Goal: Share content: Share content

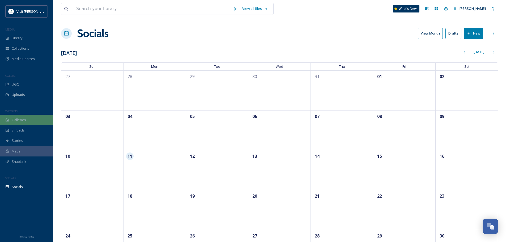
click at [20, 118] on span "Galleries" at bounding box center [19, 119] width 14 height 5
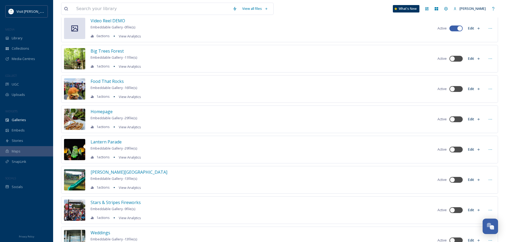
scroll to position [40, 0]
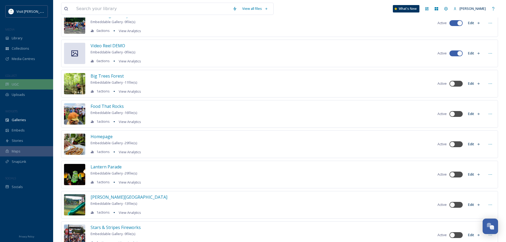
click at [23, 82] on div "UGC" at bounding box center [26, 84] width 53 height 10
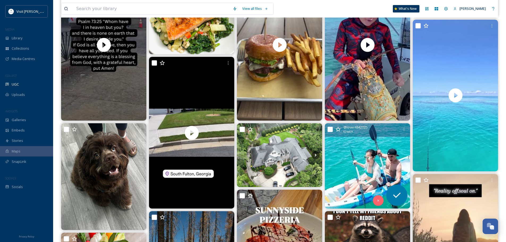
scroll to position [159, 0]
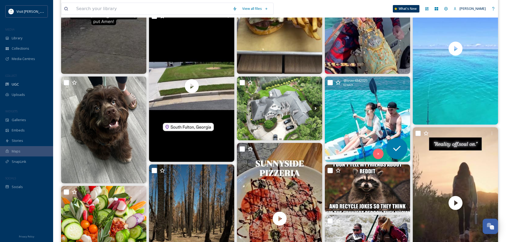
click at [349, 100] on img at bounding box center [367, 118] width 85 height 85
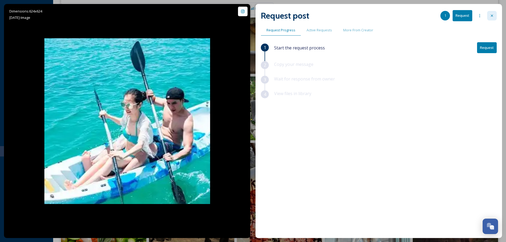
click at [493, 14] on icon at bounding box center [492, 16] width 4 height 4
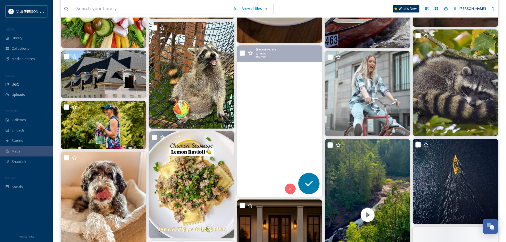
scroll to position [451, 0]
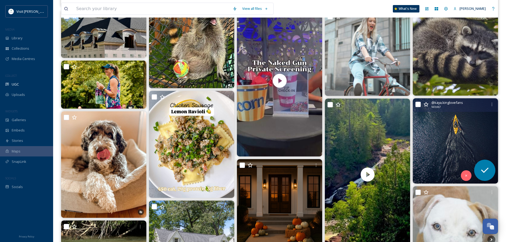
click at [444, 126] on img at bounding box center [455, 140] width 85 height 85
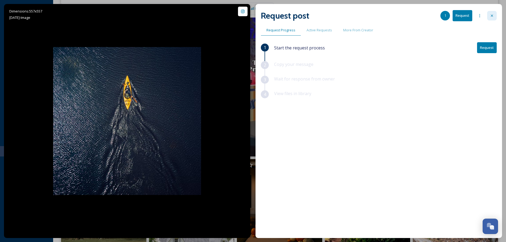
click at [491, 14] on icon at bounding box center [492, 16] width 4 height 4
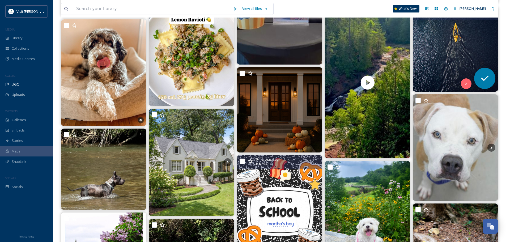
scroll to position [531, 0]
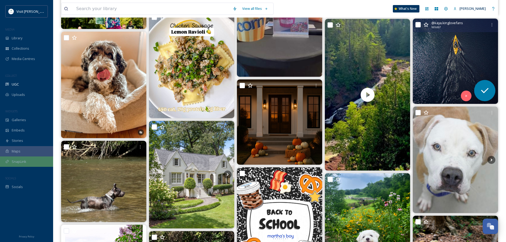
click at [19, 164] on div "SnapLink" at bounding box center [26, 161] width 53 height 10
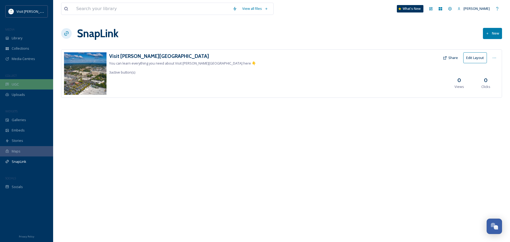
click at [17, 85] on span "UGC" at bounding box center [15, 84] width 7 height 5
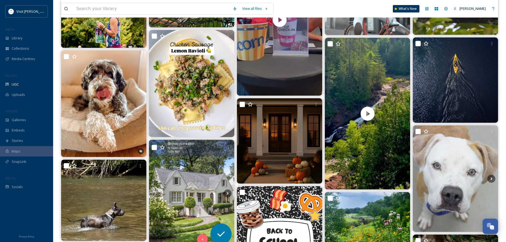
scroll to position [664, 0]
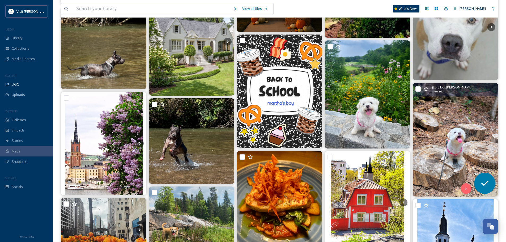
click at [469, 123] on img at bounding box center [455, 140] width 85 height 114
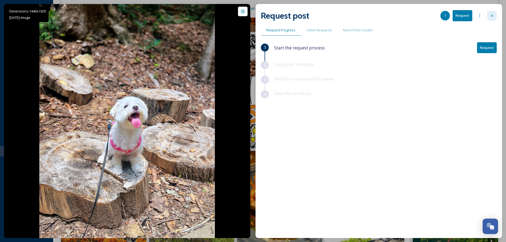
click at [488, 16] on div at bounding box center [492, 16] width 10 height 10
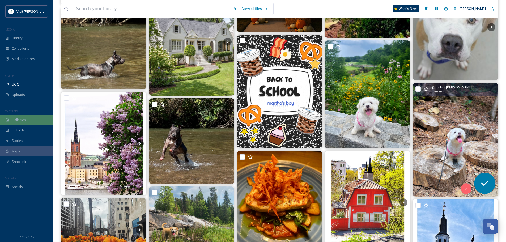
click at [20, 119] on span "Galleries" at bounding box center [19, 119] width 14 height 5
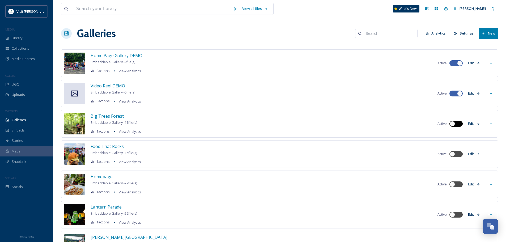
click at [457, 123] on div at bounding box center [455, 124] width 13 height 6
checkbox input "true"
click at [472, 124] on button "Edit" at bounding box center [474, 123] width 18 height 10
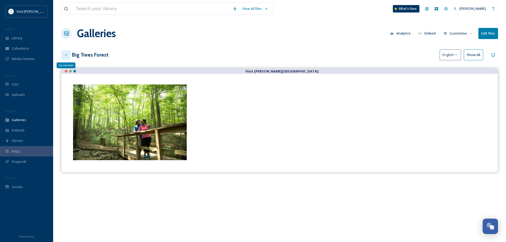
click at [66, 55] on icon at bounding box center [66, 55] width 4 height 4
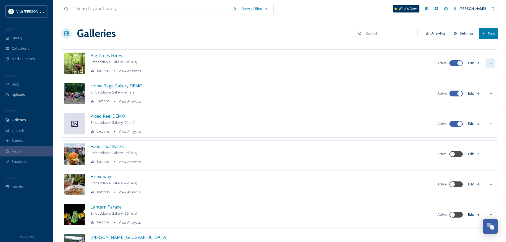
click at [492, 63] on div at bounding box center [490, 63] width 10 height 10
click at [485, 94] on span "Embed Gallery" at bounding box center [479, 95] width 23 height 5
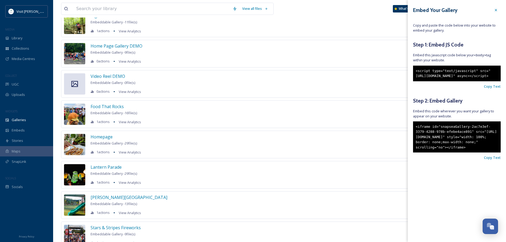
scroll to position [27, 0]
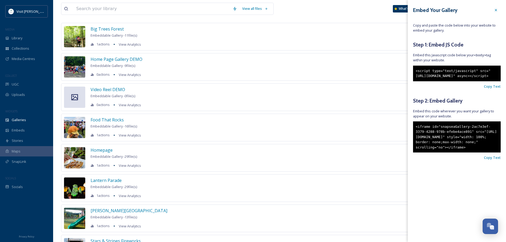
drag, startPoint x: 474, startPoint y: 163, endPoint x: 469, endPoint y: 163, distance: 5.8
click at [469, 153] on div "<iframe id="snapseaGallery-2ac7e3ef-3379-4288-978b-efebe4ace891" src="[URL][DOM…" at bounding box center [457, 136] width 88 height 31
click at [496, 160] on span "Copy Text" at bounding box center [492, 157] width 17 height 5
click at [495, 89] on span "Copy Text" at bounding box center [492, 86] width 17 height 5
click at [493, 89] on span "Copy Text" at bounding box center [492, 86] width 17 height 5
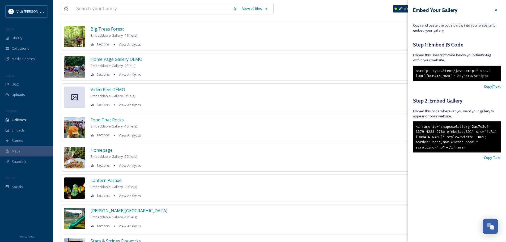
drag, startPoint x: 456, startPoint y: 89, endPoint x: 401, endPoint y: 76, distance: 57.1
click at [401, 77] on div "Big Trees Forest Embeddable Gallery - 11 file(s) 1 actions View Analytics Activ…" at bounding box center [279, 158] width 437 height 270
click at [430, 79] on div "<script type="text/javascript" src="[URL][DOMAIN_NAME]" async></script>" at bounding box center [457, 74] width 88 height 16
drag, startPoint x: 440, startPoint y: 83, endPoint x: 418, endPoint y: 72, distance: 24.2
click at [418, 72] on div "<script type="text/javascript" src="[URL][DOMAIN_NAME]" async></script>" at bounding box center [457, 74] width 88 height 16
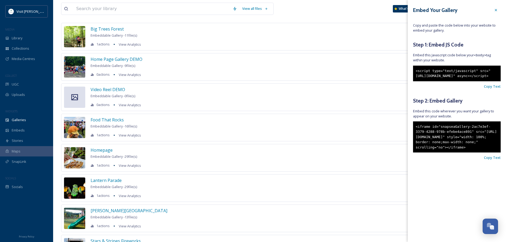
click at [437, 81] on div "<script type="text/javascript" src="[URL][DOMAIN_NAME]" async></script>" at bounding box center [457, 74] width 88 height 16
click at [491, 89] on span "Copy Text" at bounding box center [492, 86] width 17 height 5
click at [494, 12] on div at bounding box center [496, 10] width 10 height 10
